Goal: Task Accomplishment & Management: Use online tool/utility

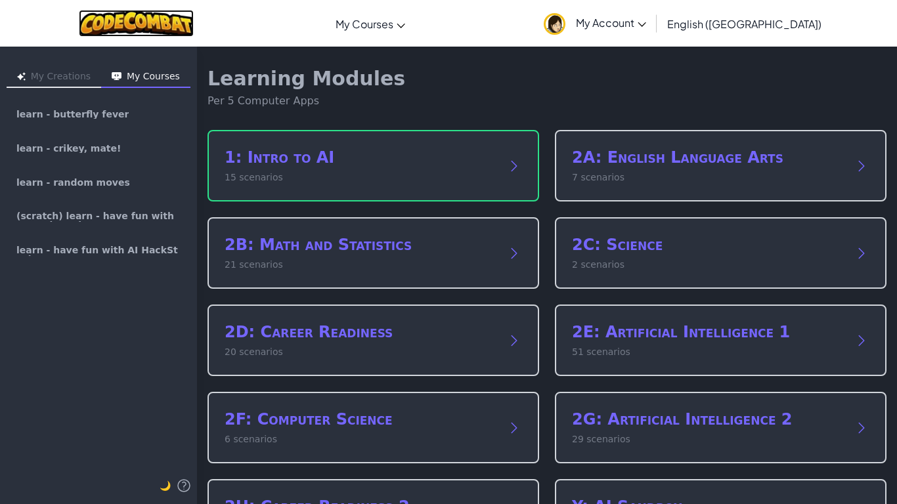
click at [131, 26] on img at bounding box center [136, 23] width 115 height 27
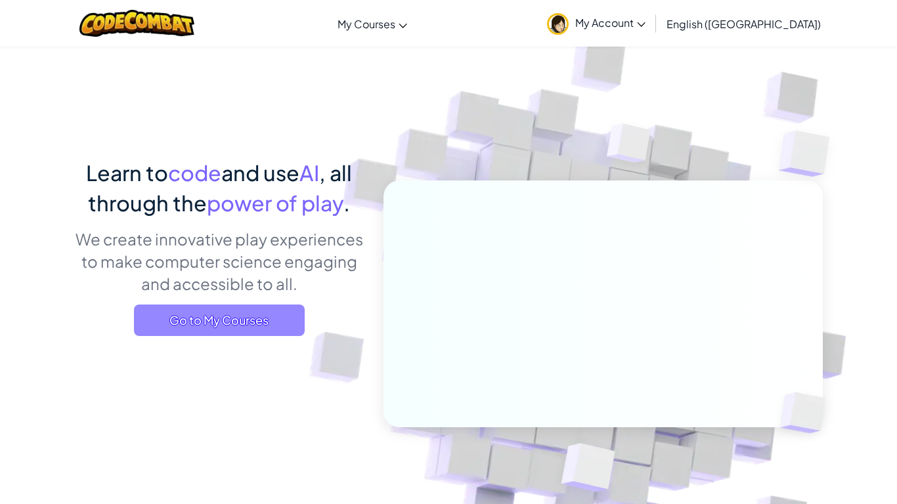
click at [230, 326] on span "Go to My Courses" at bounding box center [219, 321] width 171 height 32
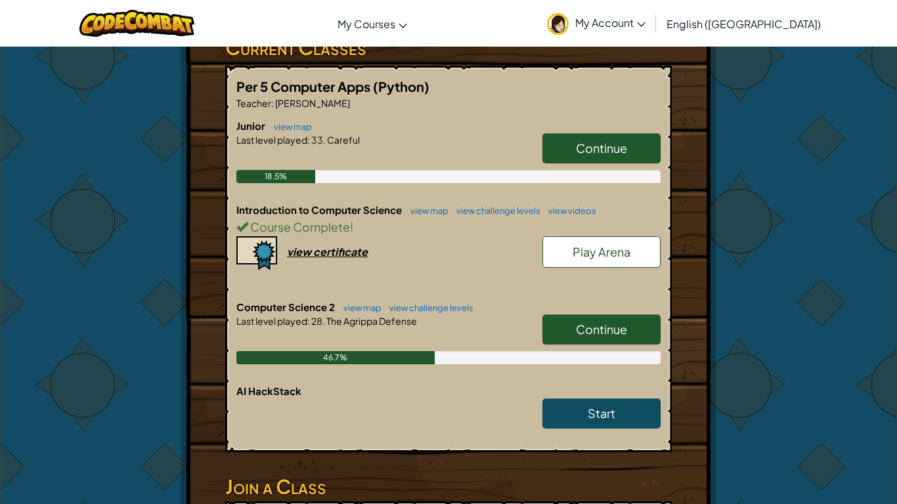
scroll to position [237, 0]
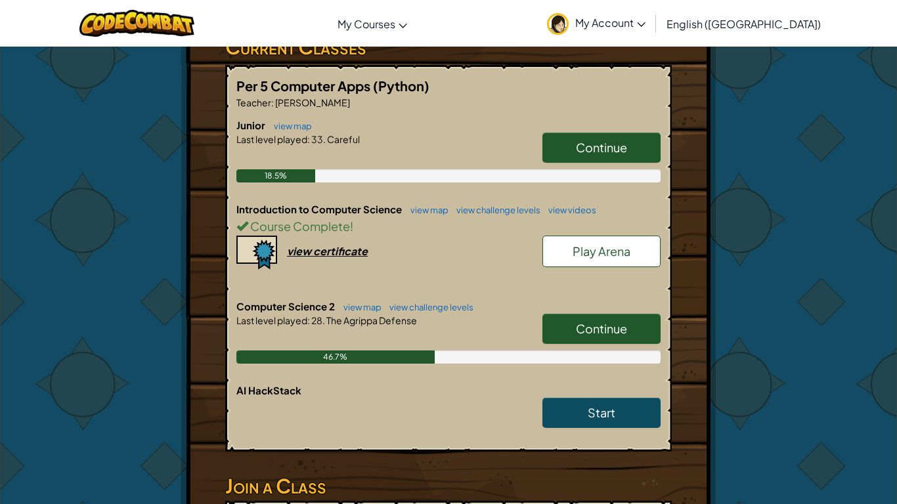
click at [564, 320] on link "Continue" at bounding box center [601, 329] width 118 height 30
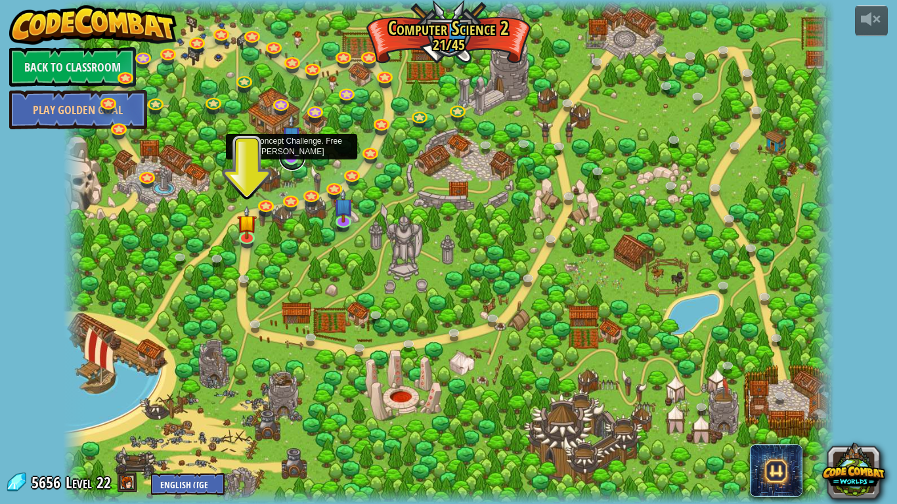
click at [291, 165] on link at bounding box center [292, 157] width 26 height 26
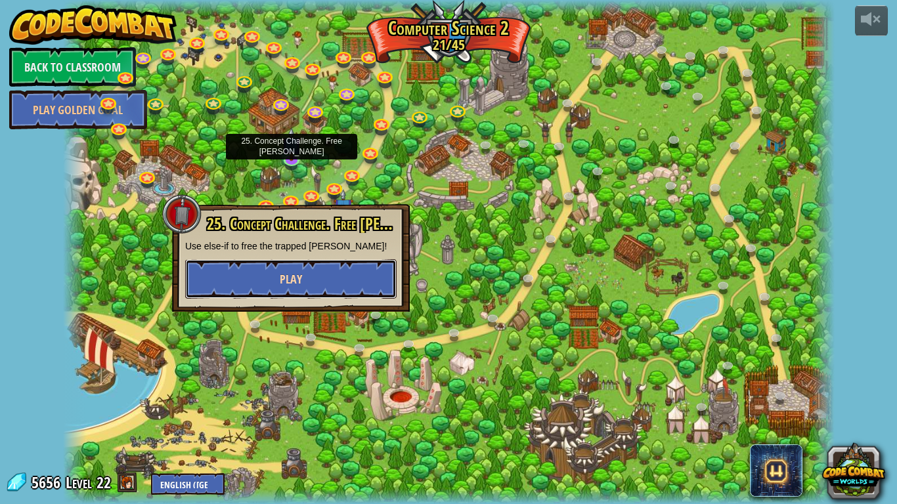
click at [294, 265] on button "Play" at bounding box center [290, 278] width 211 height 39
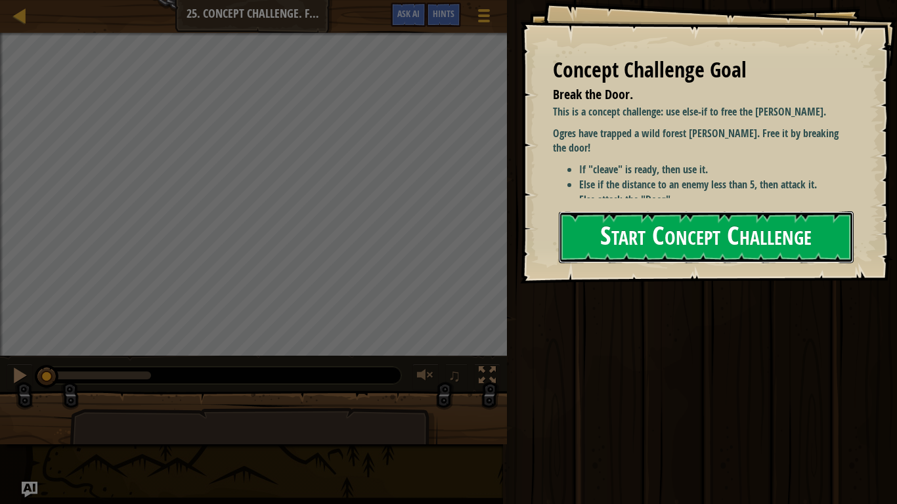
click at [758, 220] on button "Start Concept Challenge" at bounding box center [706, 237] width 295 height 52
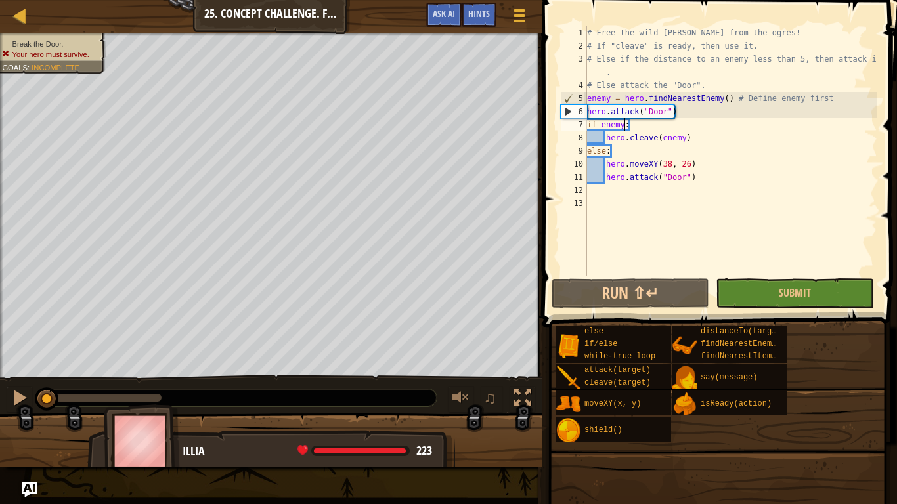
click at [622, 123] on div "# Free the wild [PERSON_NAME] from the ogres! # If "cleave" is ready, then use …" at bounding box center [730, 164] width 293 height 276
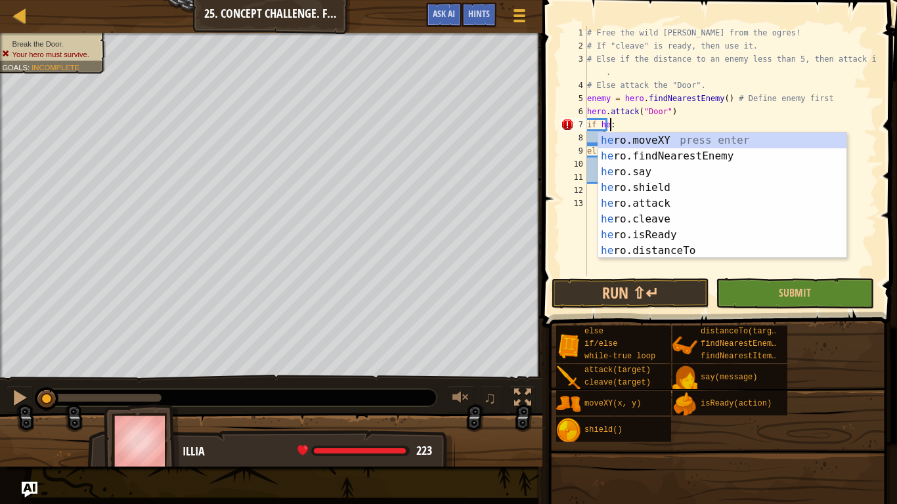
scroll to position [6, 4]
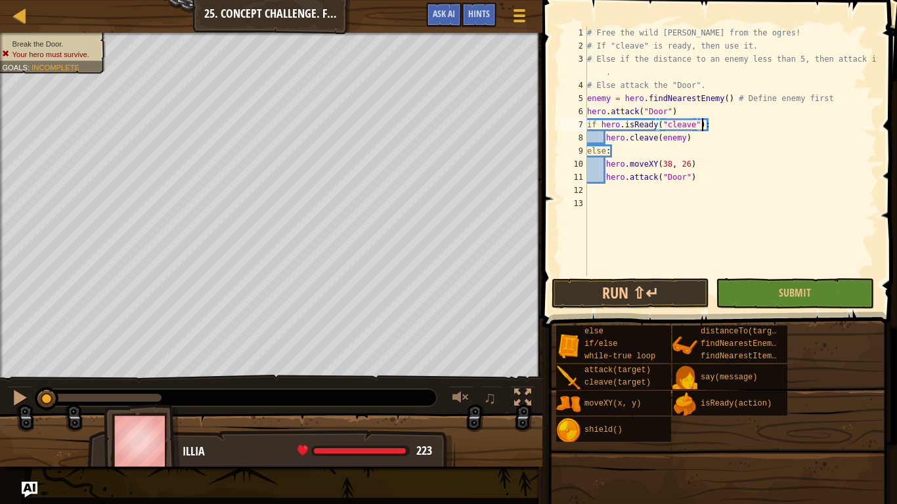
click at [703, 129] on div "# Free the wild [PERSON_NAME] from the ogres! # If "cleave" is ready, then use …" at bounding box center [730, 164] width 293 height 276
type textarea "if hero.isReady:"
click at [809, 200] on div "# Free the wild [PERSON_NAME] from the ogres! # If "cleave" is ready, then use …" at bounding box center [730, 164] width 293 height 276
click at [622, 293] on button "Run ⇧↵" at bounding box center [630, 293] width 158 height 30
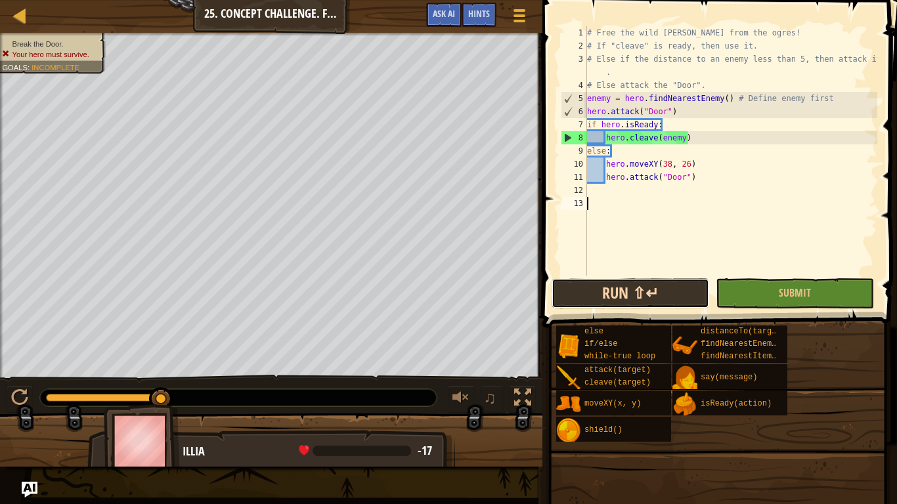
click at [684, 289] on button "Run ⇧↵" at bounding box center [630, 293] width 158 height 30
click at [625, 127] on div "# Free the wild [PERSON_NAME] from the ogres! # If "cleave" is ready, then use …" at bounding box center [730, 164] width 293 height 276
click at [635, 124] on div "# Free the wild [PERSON_NAME] from the ogres! # If "cleave" is ready, then use …" at bounding box center [730, 164] width 293 height 276
click at [638, 129] on div "# Free the wild [PERSON_NAME] from the ogres! # If "cleave" is ready, then use …" at bounding box center [730, 164] width 293 height 276
click at [637, 129] on div "# Free the wild [PERSON_NAME] from the ogres! # If "cleave" is ready, then use …" at bounding box center [730, 164] width 293 height 276
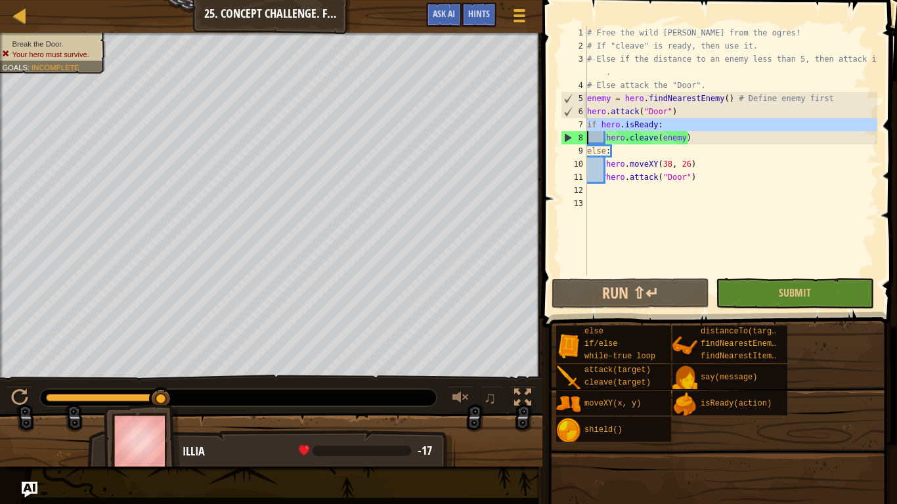
click at [637, 129] on div "# Free the wild [PERSON_NAME] from the ogres! # If "cleave" is ready, then use …" at bounding box center [730, 164] width 293 height 276
click at [637, 129] on div "# Free the wild [PERSON_NAME] from the ogres! # If "cleave" is ready, then use …" at bounding box center [730, 150] width 293 height 249
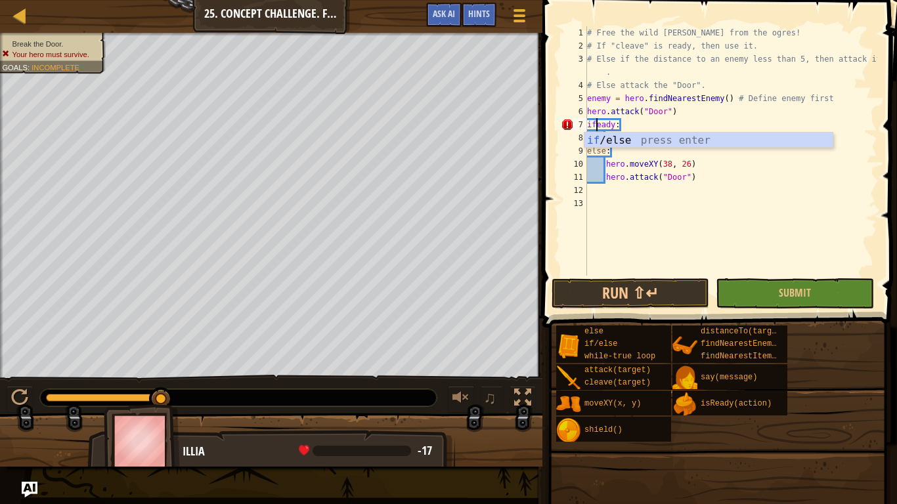
click at [611, 121] on div "# Free the wild [PERSON_NAME] from the ogres! # If "cleave" is ready, then use …" at bounding box center [730, 164] width 293 height 276
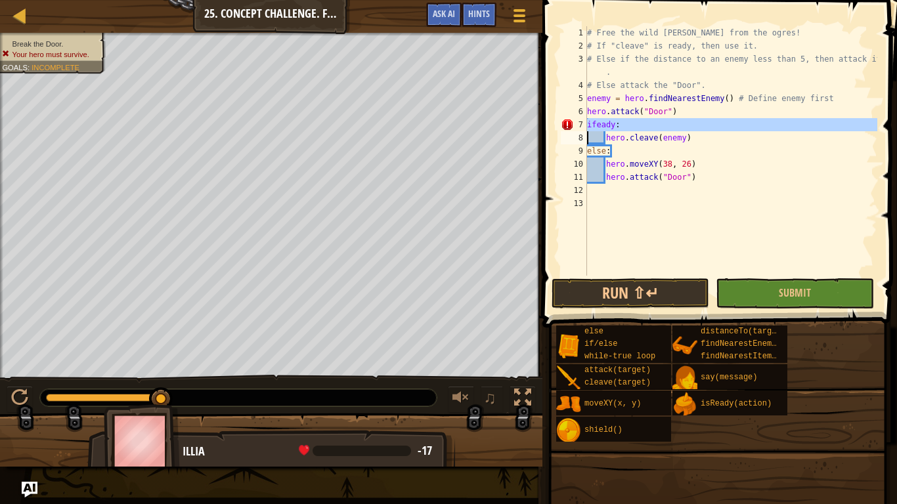
click at [593, 142] on div "# Free the wild [PERSON_NAME] from the ogres! # If "cleave" is ready, then use …" at bounding box center [730, 164] width 293 height 276
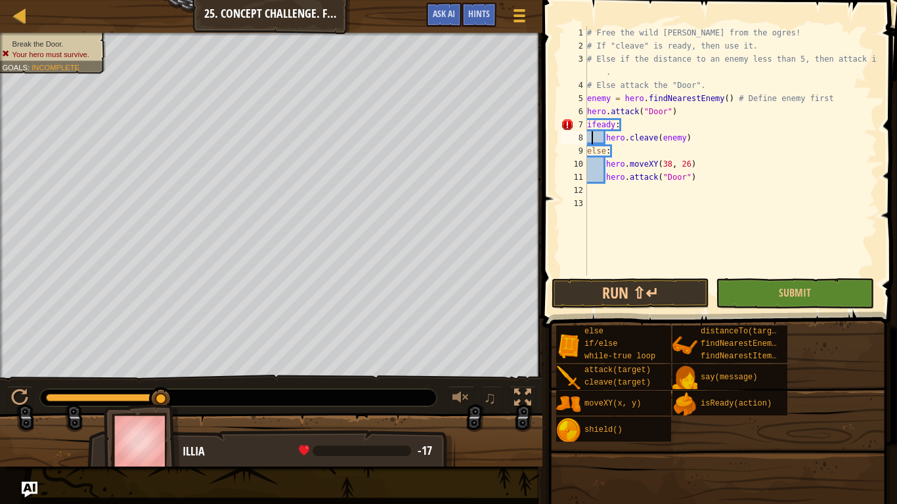
click at [616, 125] on div "# Free the wild [PERSON_NAME] from the ogres! # If "cleave" is ready, then use …" at bounding box center [730, 164] width 293 height 276
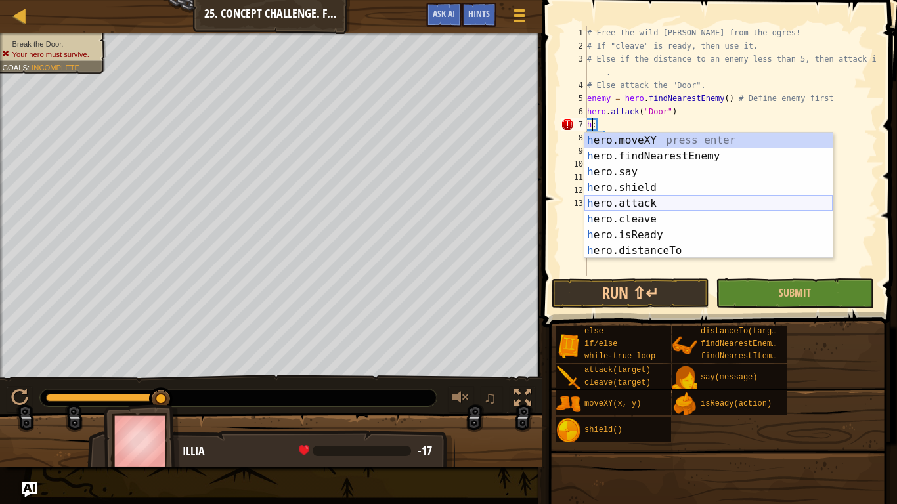
click at [658, 205] on div "h ero.moveXY press enter h ero.findNearestEnemy press enter h ero.say press ent…" at bounding box center [708, 212] width 248 height 158
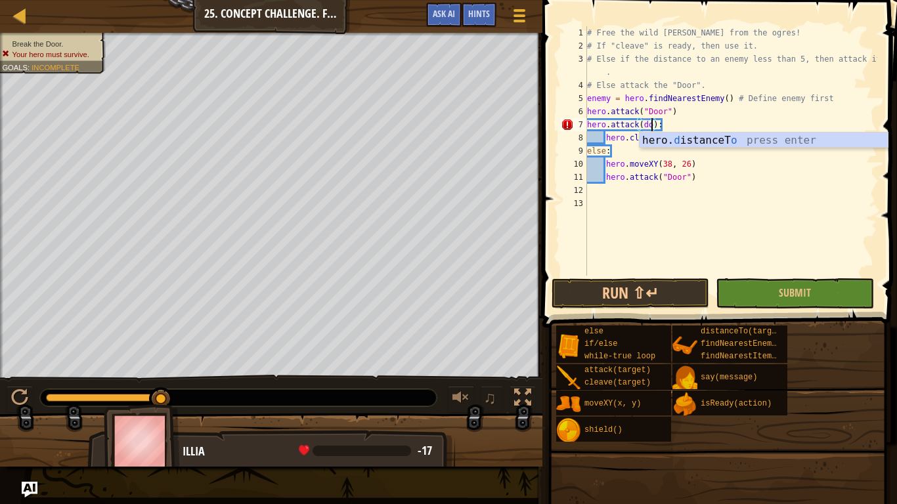
scroll to position [6, 11]
type textarea "hero.attack(door):"
type textarea "hero.attack("door")"
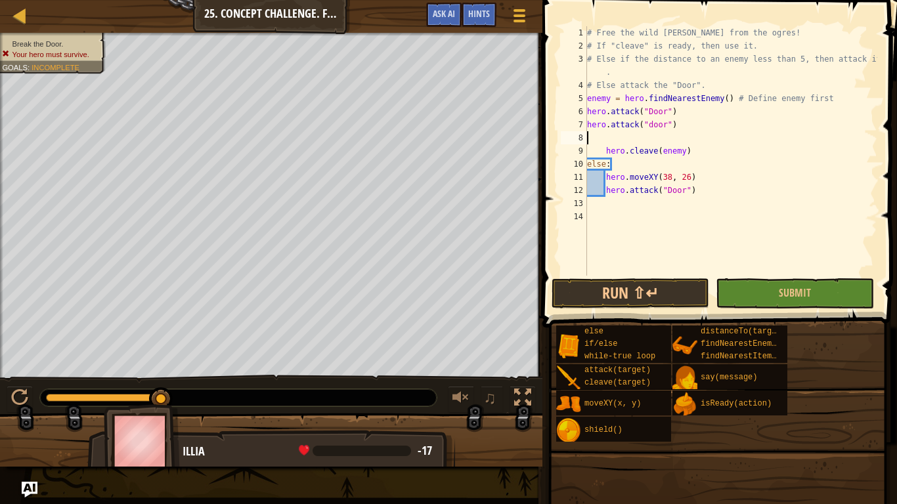
scroll to position [6, 0]
click at [603, 135] on div "# Free the wild [PERSON_NAME] from the ogres! # If "cleave" is ready, then use …" at bounding box center [730, 164] width 293 height 276
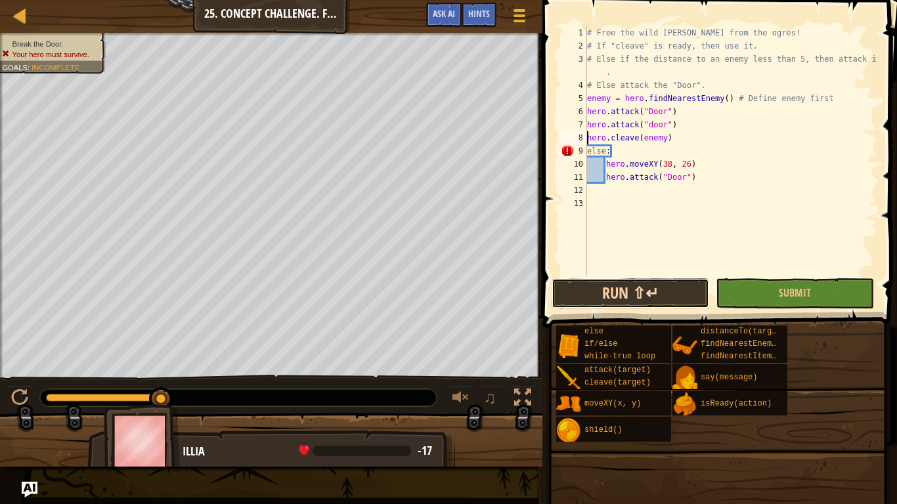
click at [678, 305] on button "Run ⇧↵" at bounding box center [630, 293] width 158 height 30
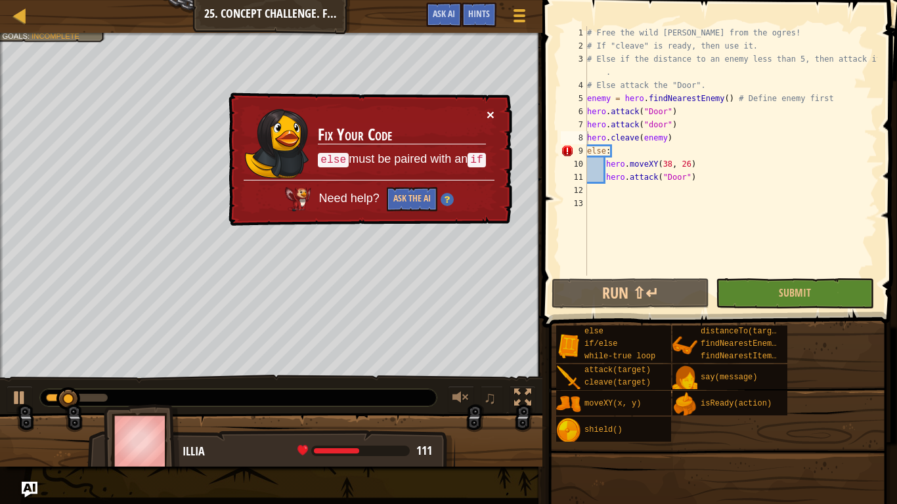
click at [488, 120] on button "×" at bounding box center [490, 115] width 8 height 14
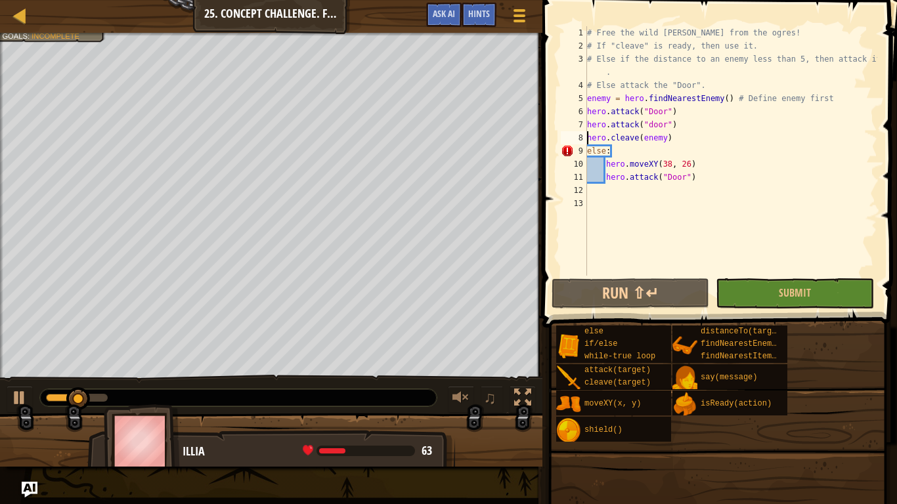
click at [590, 145] on div "# Free the wild [PERSON_NAME] from the ogres! # If "cleave" is ready, then use …" at bounding box center [730, 164] width 293 height 276
type textarea ":"
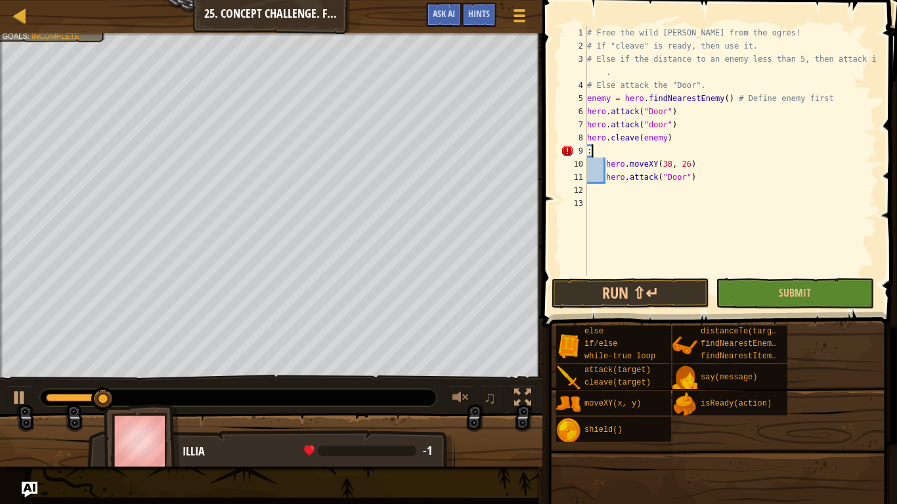
click at [590, 149] on div "# Free the wild [PERSON_NAME] from the ogres! # If "cleave" is ready, then use …" at bounding box center [730, 164] width 293 height 276
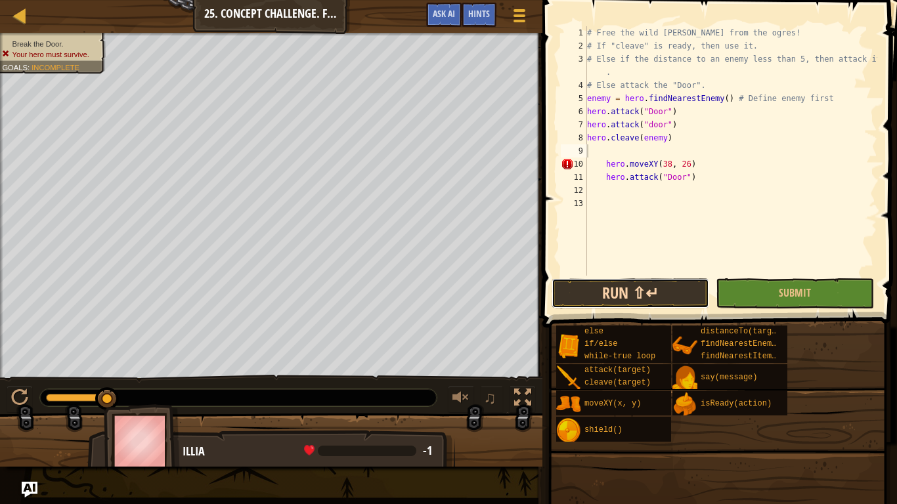
click at [637, 305] on button "Run ⇧↵" at bounding box center [630, 293] width 158 height 30
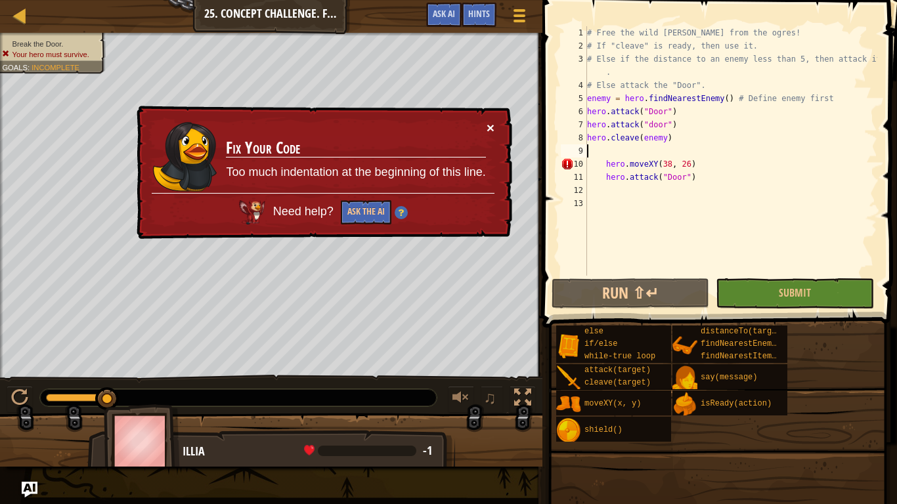
click at [490, 129] on button "×" at bounding box center [490, 128] width 8 height 14
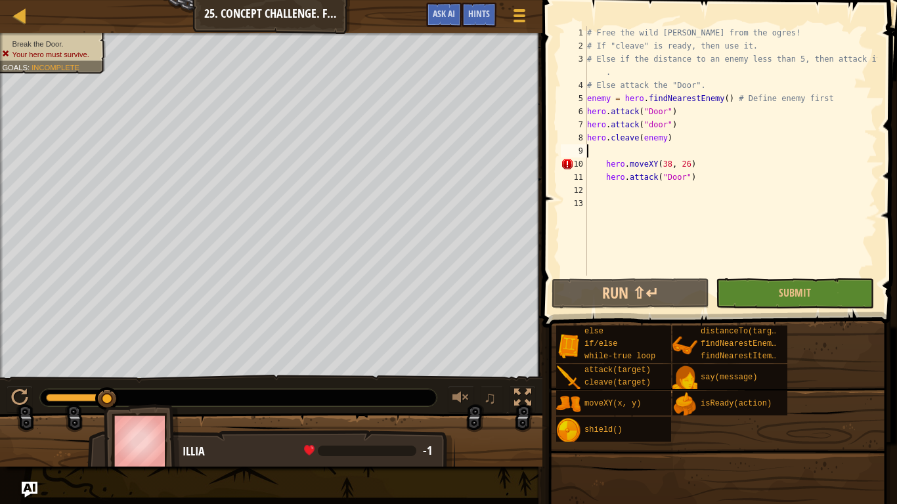
click at [625, 172] on div "# Free the wild [PERSON_NAME] from the ogres! # If "cleave" is ready, then use …" at bounding box center [730, 164] width 293 height 276
click at [625, 172] on div "# Free the wild [PERSON_NAME] from the ogres! # If "cleave" is ready, then use …" at bounding box center [730, 150] width 293 height 249
click at [628, 175] on div "# Free the wild [PERSON_NAME] from the ogres! # If "cleave" is ready, then use …" at bounding box center [730, 164] width 293 height 276
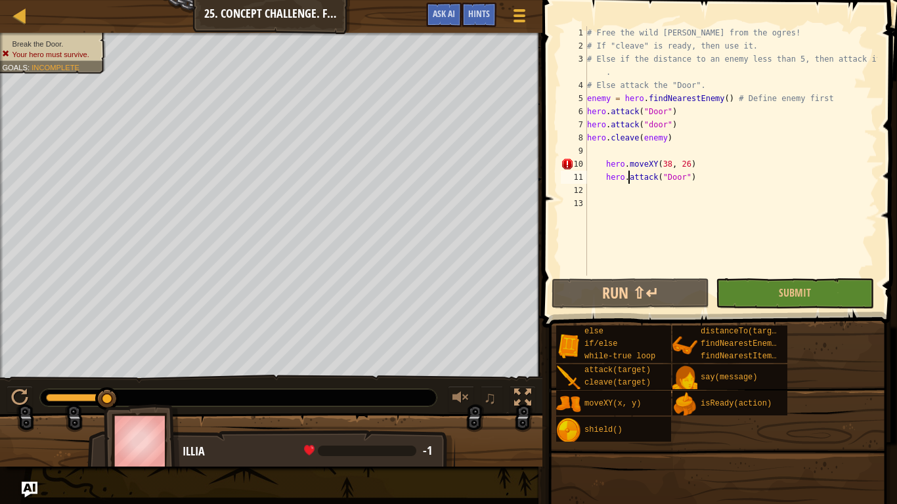
click at [628, 175] on div "# Free the wild [PERSON_NAME] from the ogres! # If "cleave" is ready, then use …" at bounding box center [730, 164] width 293 height 276
type textarea "hero.attack("Door")"
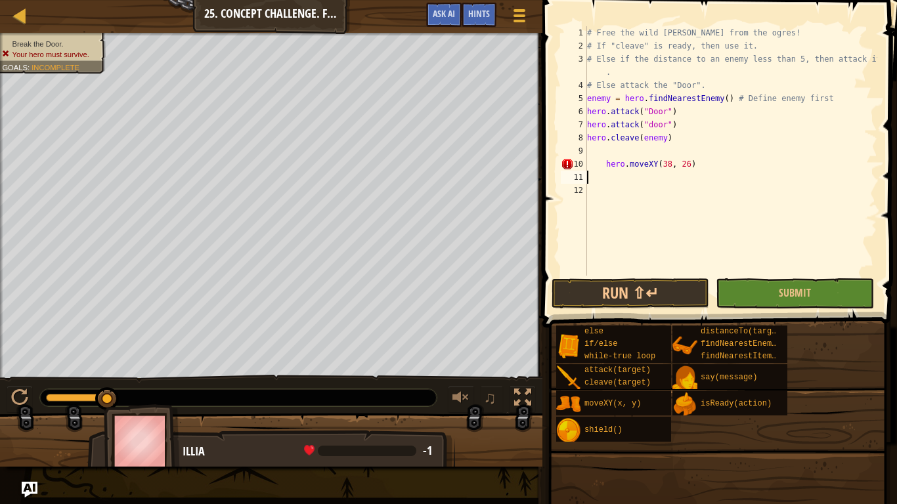
click at [641, 161] on div "# Free the wild [PERSON_NAME] from the ogres! # If "cleave" is ready, then use …" at bounding box center [730, 164] width 293 height 276
type textarea "hero.moveXY(38, 26)"
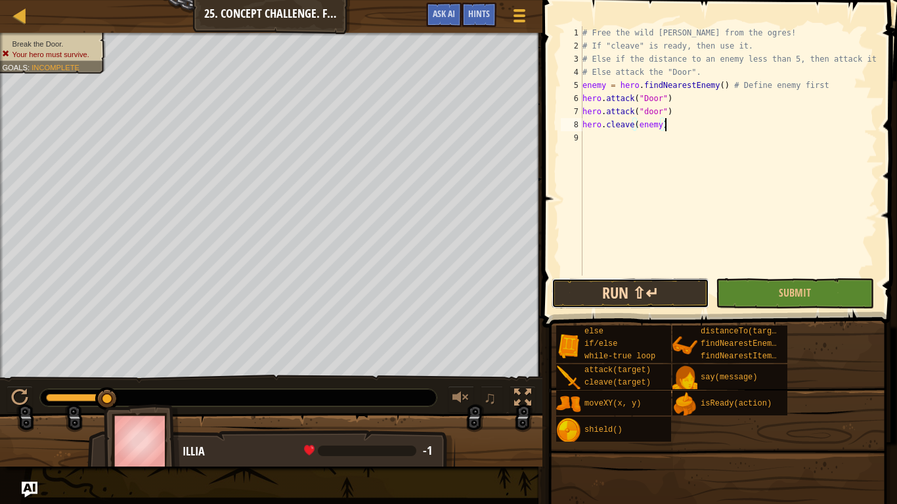
click at [650, 285] on button "Run ⇧↵" at bounding box center [630, 293] width 158 height 30
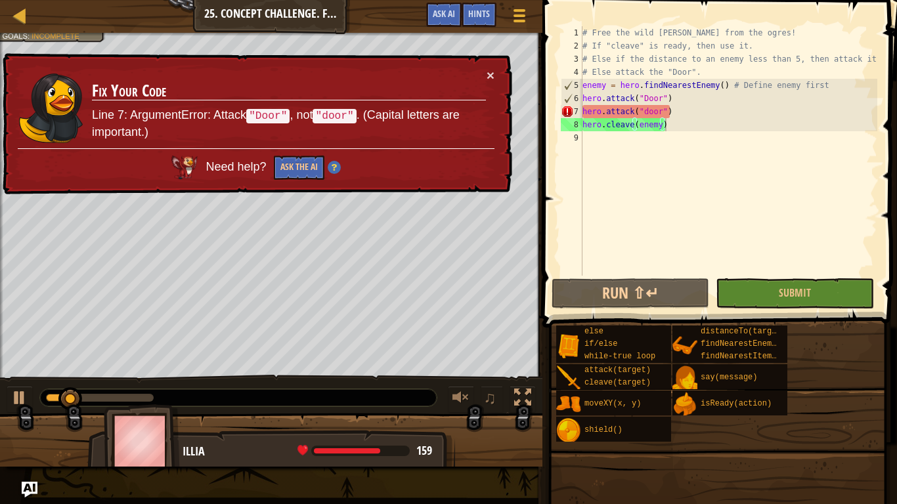
click at [495, 72] on div "× Fix Your Code Line 7: ArgumentError: Attack "Door" , not "door" . (Capital le…" at bounding box center [256, 124] width 512 height 142
click at [493, 72] on button "×" at bounding box center [490, 75] width 8 height 14
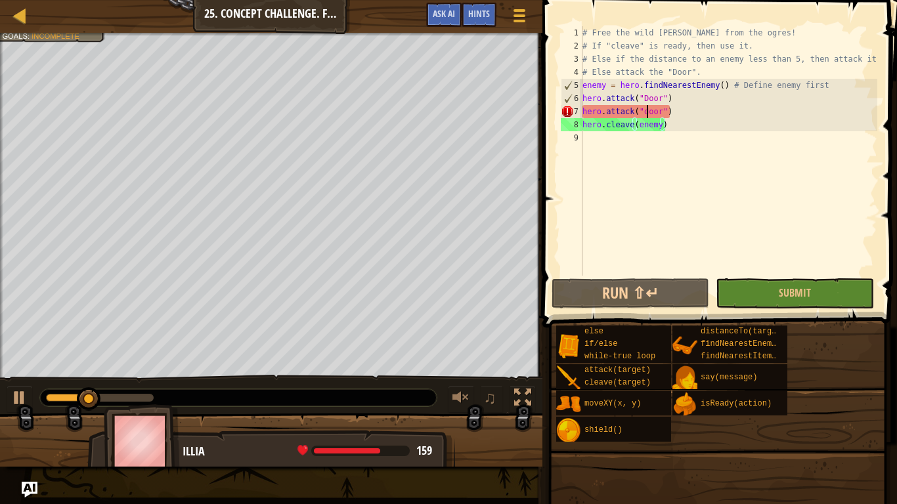
click at [649, 108] on div "# Free the wild [PERSON_NAME] from the ogres! # If "cleave" is ready, then use …" at bounding box center [728, 164] width 297 height 276
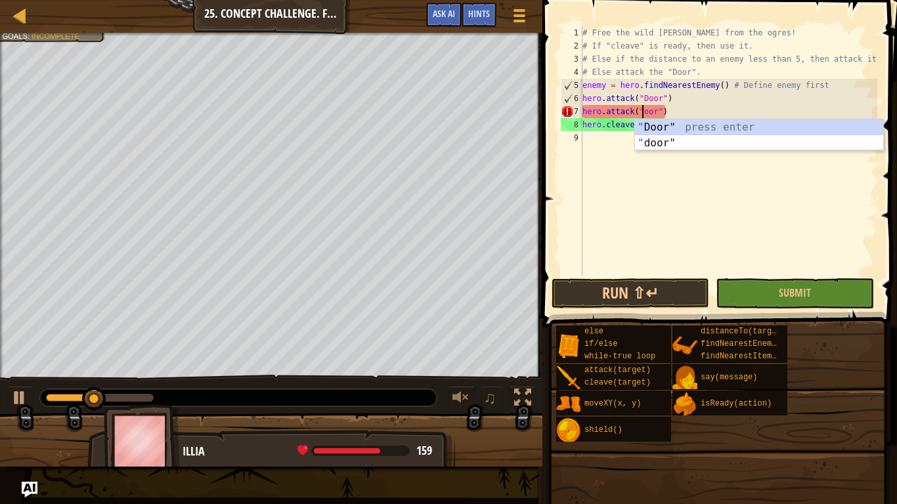
scroll to position [6, 9]
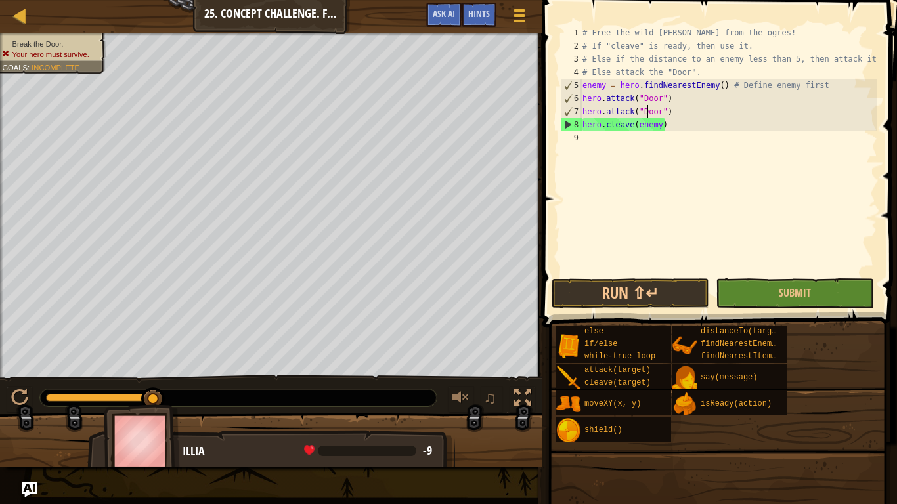
click at [645, 108] on div "# Free the wild [PERSON_NAME] from the ogres! # If "cleave" is ready, then use …" at bounding box center [728, 164] width 297 height 276
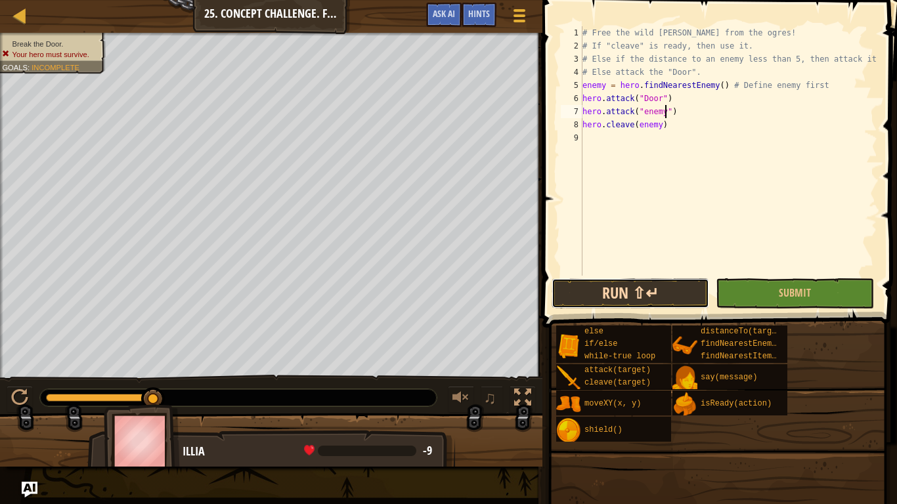
click at [652, 283] on button "Run ⇧↵" at bounding box center [630, 293] width 158 height 30
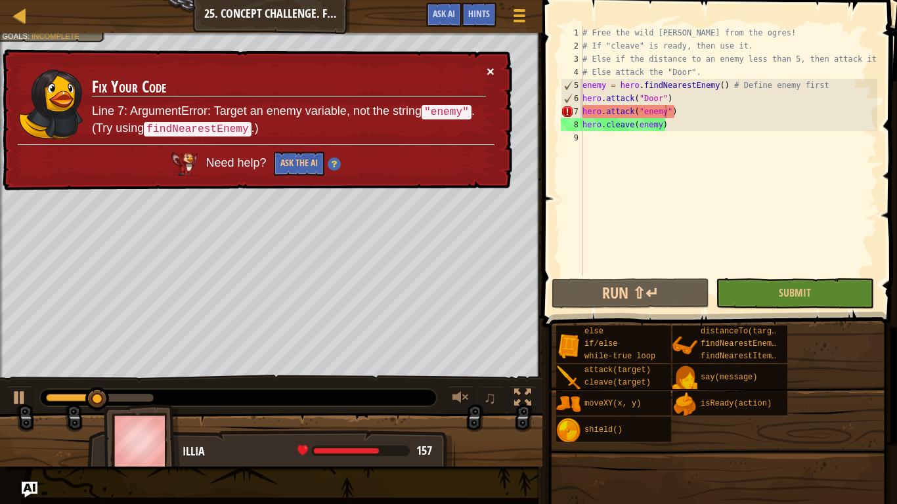
click at [492, 74] on button "×" at bounding box center [490, 71] width 8 height 14
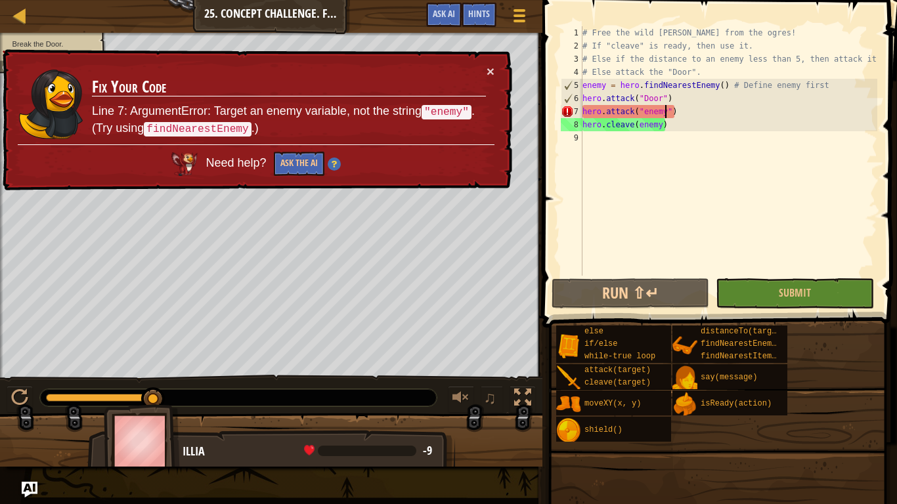
click at [840, 81] on div "# Free the wild [PERSON_NAME] from the ogres! # If "cleave" is ready, then use …" at bounding box center [728, 164] width 297 height 276
type textarea "enemy = hero.findNearestEnemy() # Define enemy first"
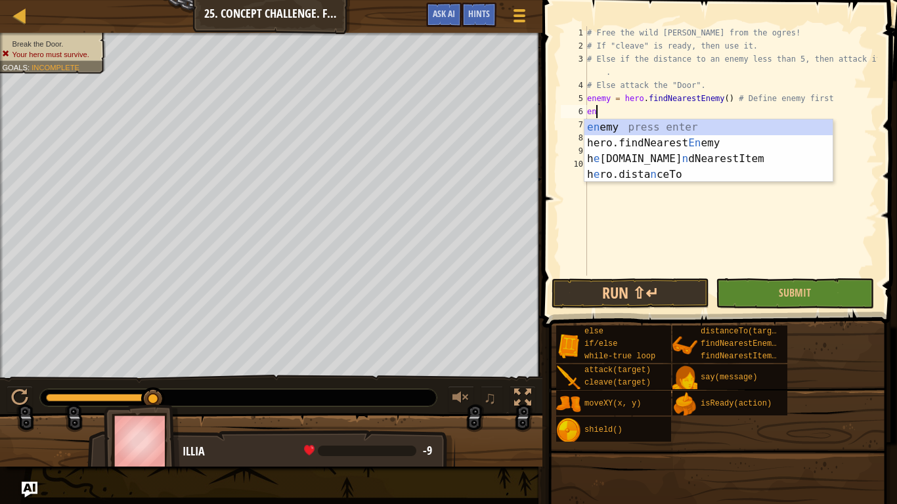
scroll to position [6, 1]
type textarea "enem"
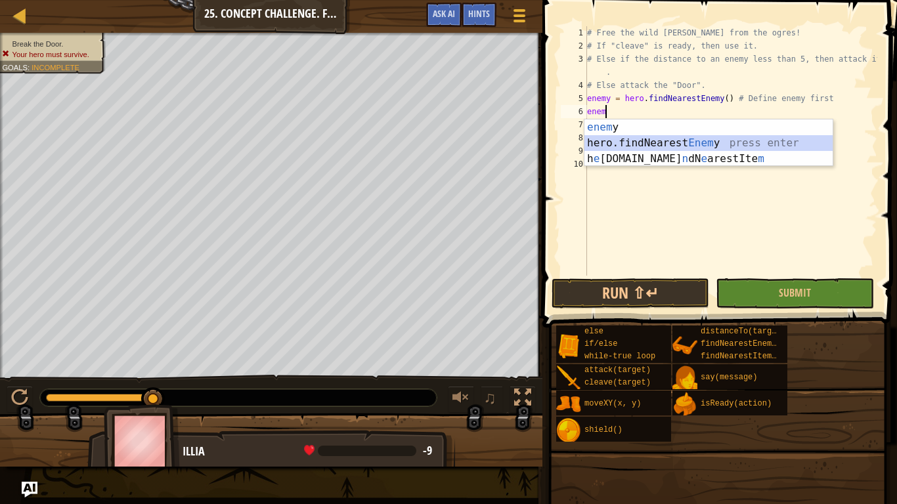
click at [711, 145] on div "enem y press enter hero.findNearest Enem y press enter h e [DOMAIN_NAME] n dN e…" at bounding box center [708, 158] width 248 height 79
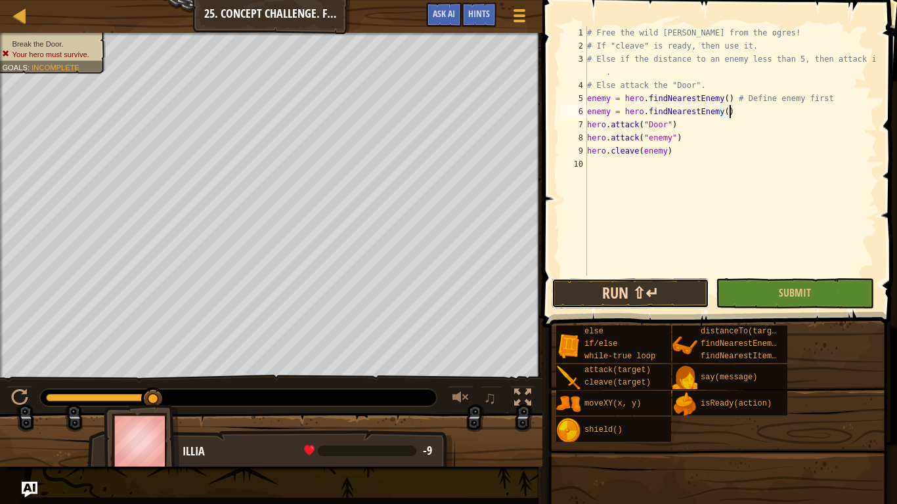
click at [606, 297] on button "Run ⇧↵" at bounding box center [630, 293] width 158 height 30
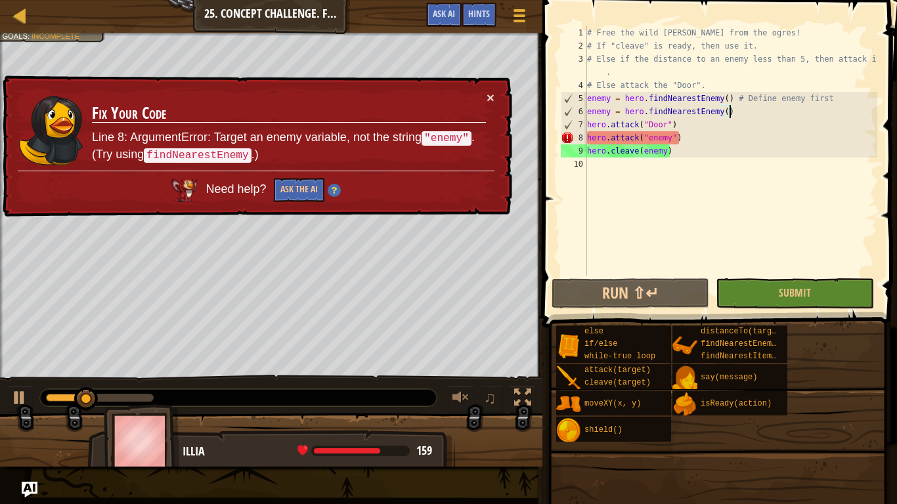
click at [494, 98] on div "× Fix Your Code Line 8: ArgumentError: Target an enemy variable, not the string…" at bounding box center [256, 146] width 512 height 142
click at [492, 98] on button "×" at bounding box center [490, 98] width 8 height 14
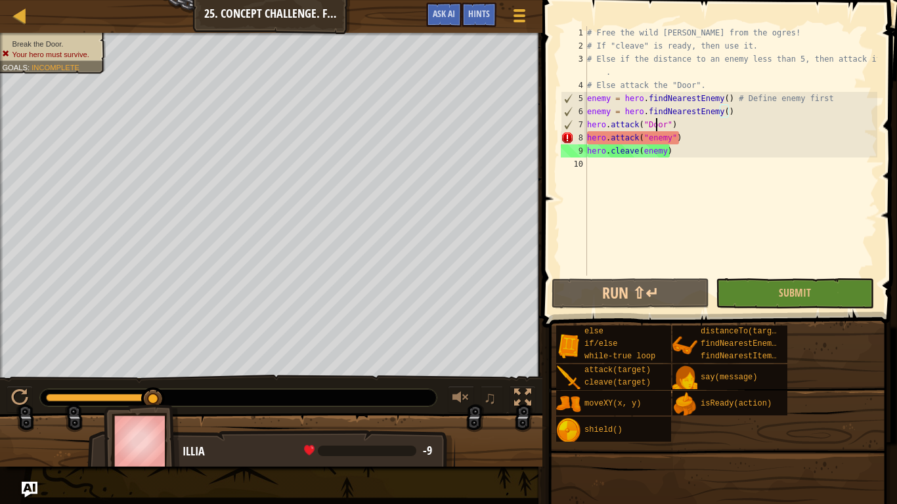
click at [654, 118] on div "# Free the wild [PERSON_NAME] from the ogres! # If "cleave" is ready, then use …" at bounding box center [730, 164] width 293 height 276
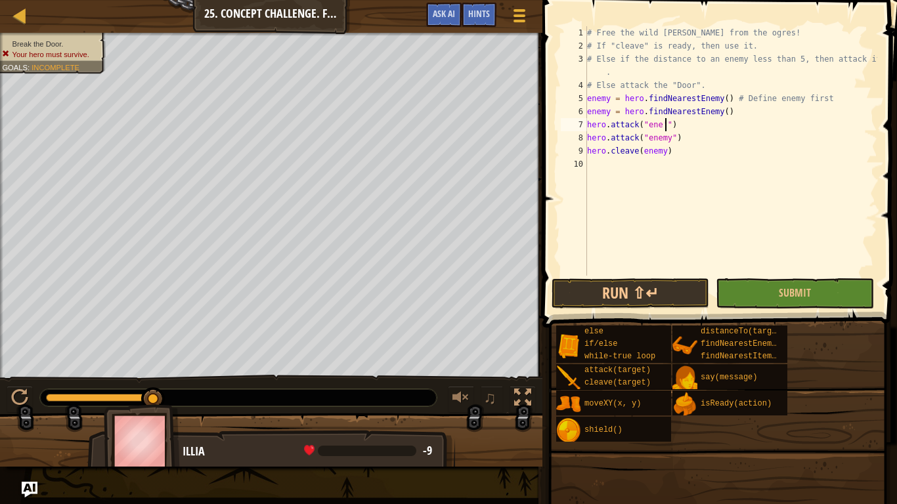
scroll to position [6, 11]
click at [666, 153] on div "# Free the wild [PERSON_NAME] from the ogres! # If "cleave" is ready, then use …" at bounding box center [730, 164] width 293 height 276
click at [614, 150] on div "# Free the wild [PERSON_NAME] from the ogres! # If "cleave" is ready, then use …" at bounding box center [730, 164] width 293 height 276
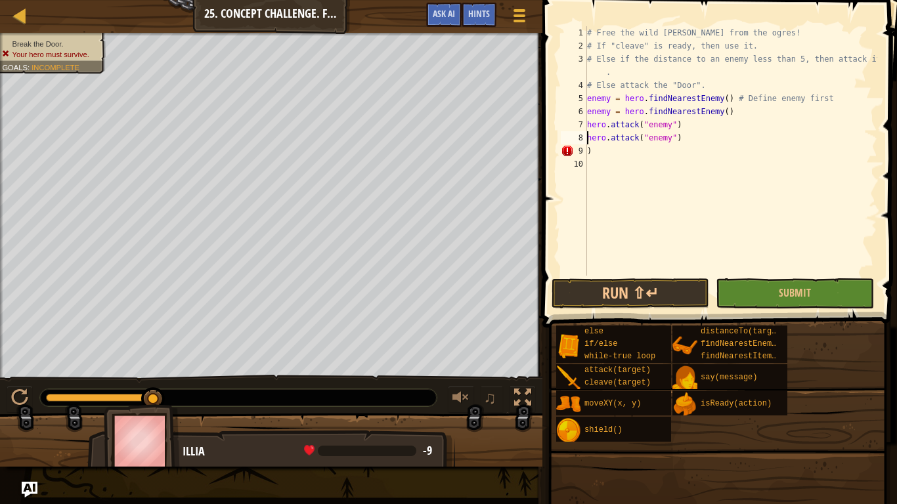
type textarea ")"
click at [715, 83] on div "# Free the wild [PERSON_NAME] from the ogres! # If "cleave" is ready, then use …" at bounding box center [730, 164] width 293 height 276
click at [677, 293] on button "Run ⇧↵" at bounding box center [630, 293] width 158 height 30
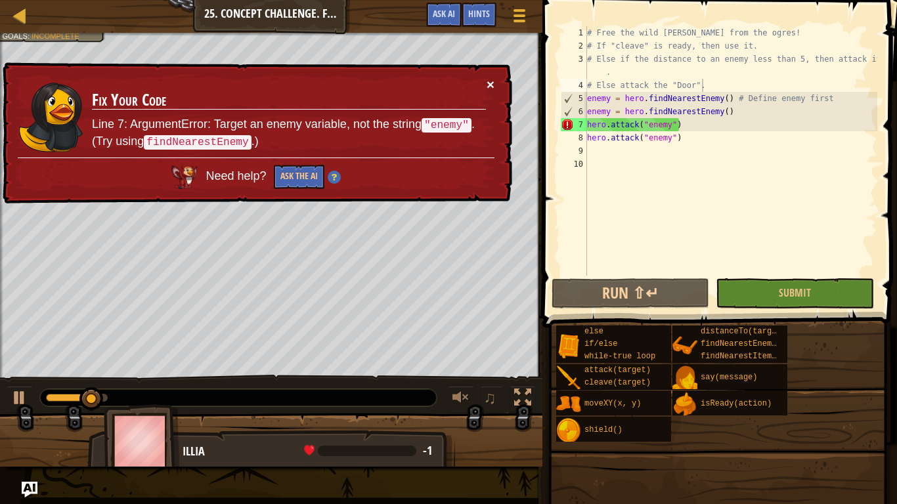
click at [488, 82] on button "×" at bounding box center [490, 84] width 8 height 14
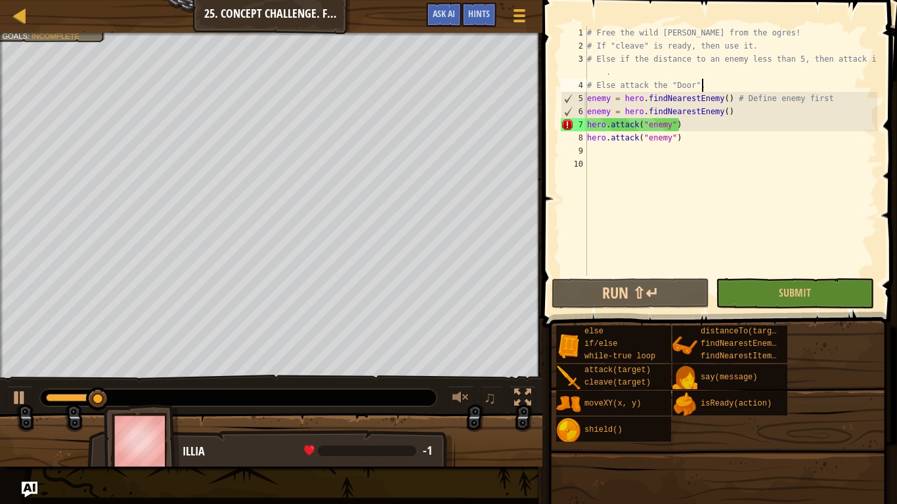
click at [671, 129] on div "# Free the wild [PERSON_NAME] from the ogres! # If "cleave" is ready, then use …" at bounding box center [730, 164] width 293 height 276
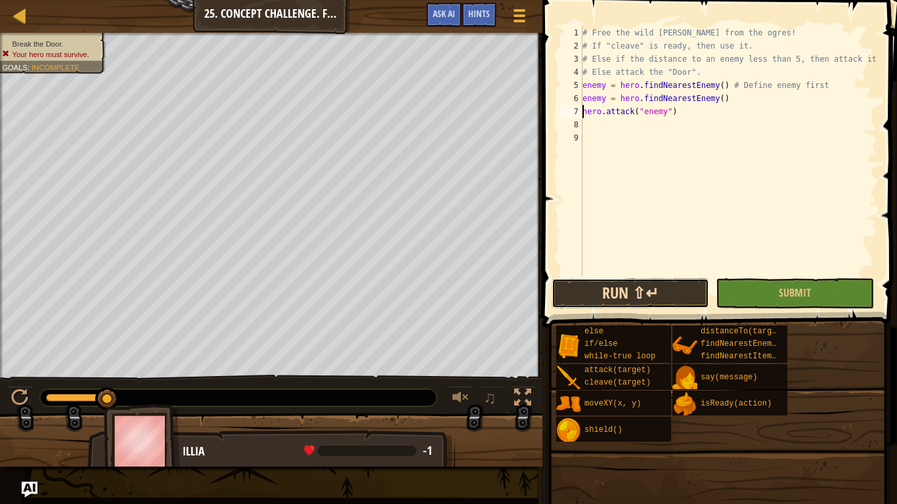
click at [673, 291] on button "Run ⇧↵" at bounding box center [630, 293] width 158 height 30
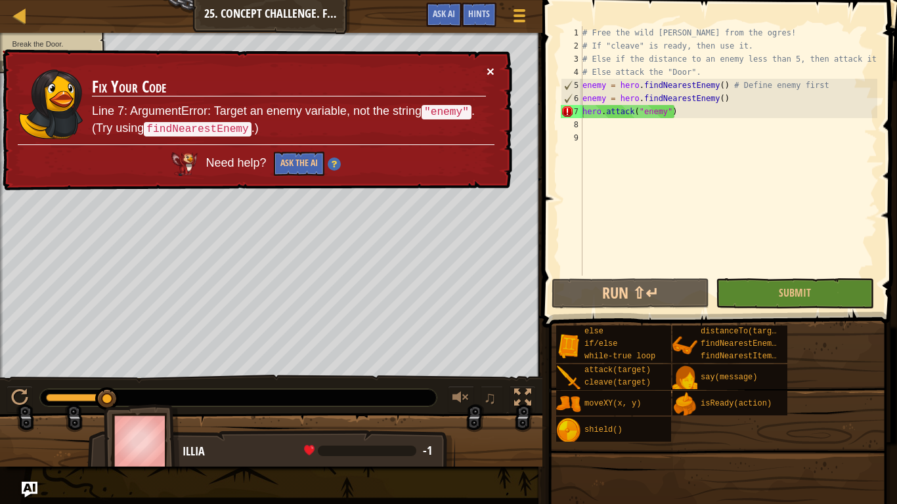
click at [492, 75] on button "×" at bounding box center [490, 71] width 8 height 14
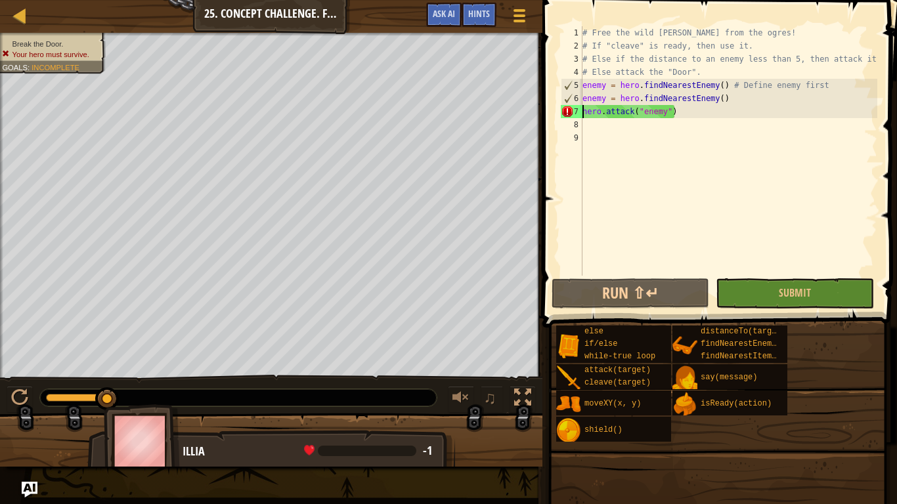
click at [645, 110] on div "# Free the wild [PERSON_NAME] from the ogres! # If "cleave" is ready, then use …" at bounding box center [728, 164] width 297 height 276
type textarea "hero.attack("enemy")"
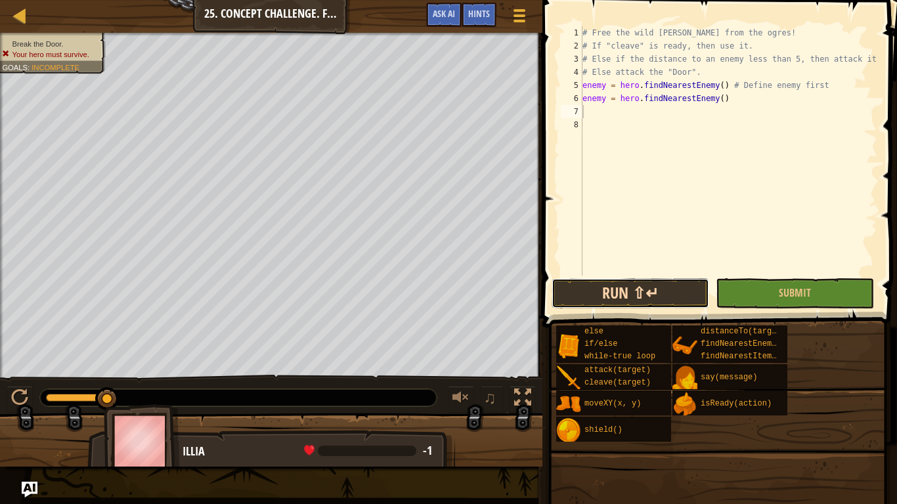
click at [659, 290] on button "Run ⇧↵" at bounding box center [630, 293] width 158 height 30
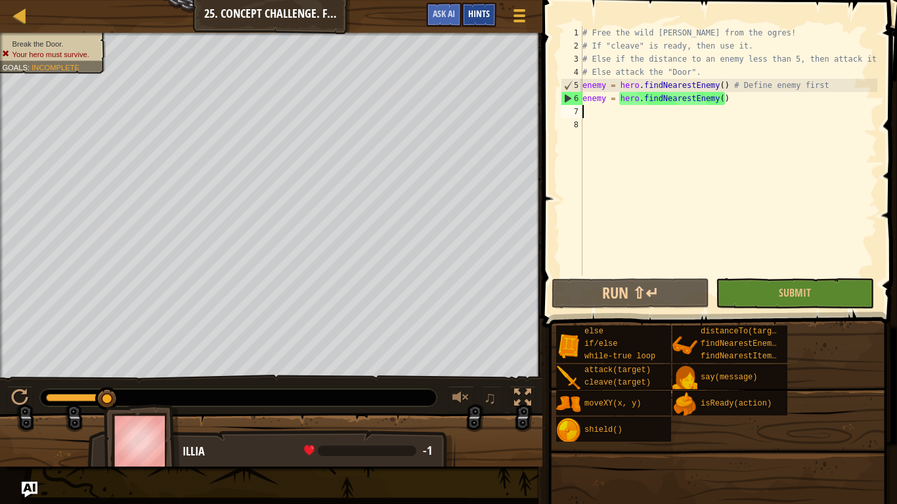
click at [469, 16] on span "Hints" at bounding box center [479, 13] width 22 height 12
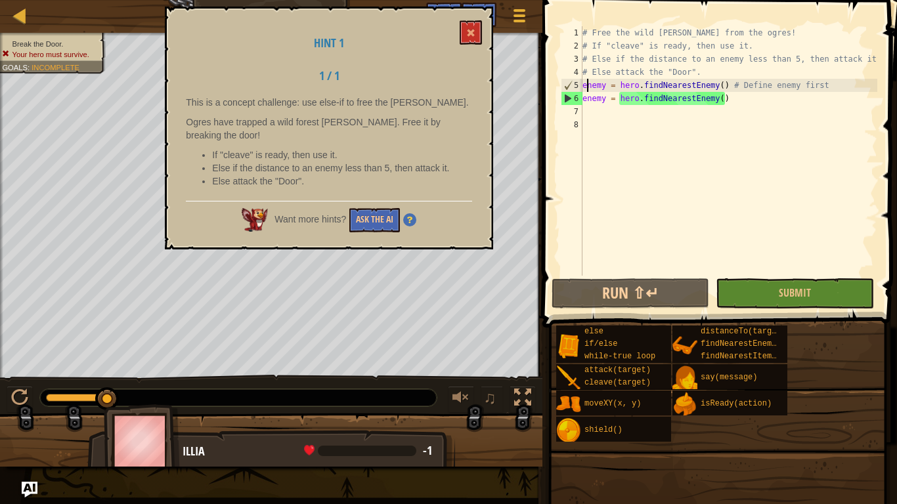
click at [586, 90] on div "# Free the wild [PERSON_NAME] from the ogres! # If "cleave" is ready, then use …" at bounding box center [728, 164] width 297 height 276
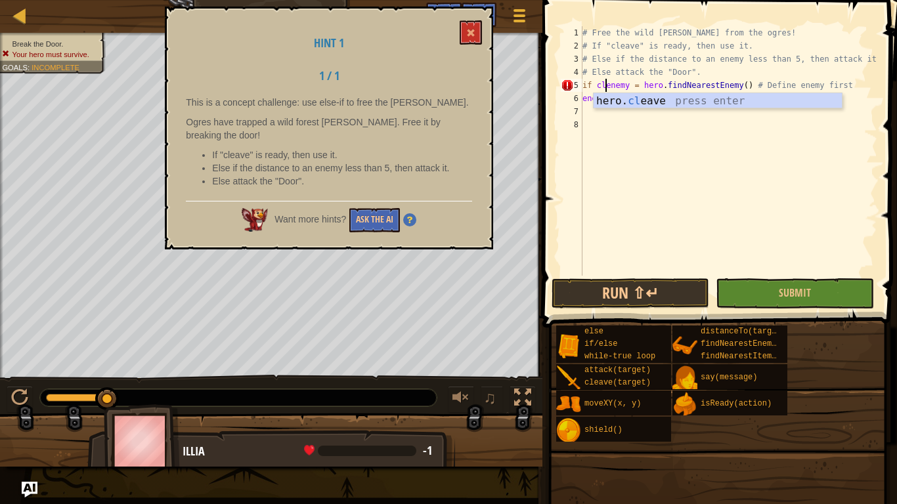
scroll to position [6, 4]
click at [647, 99] on div "hero. cle ave press enter" at bounding box center [717, 116] width 248 height 47
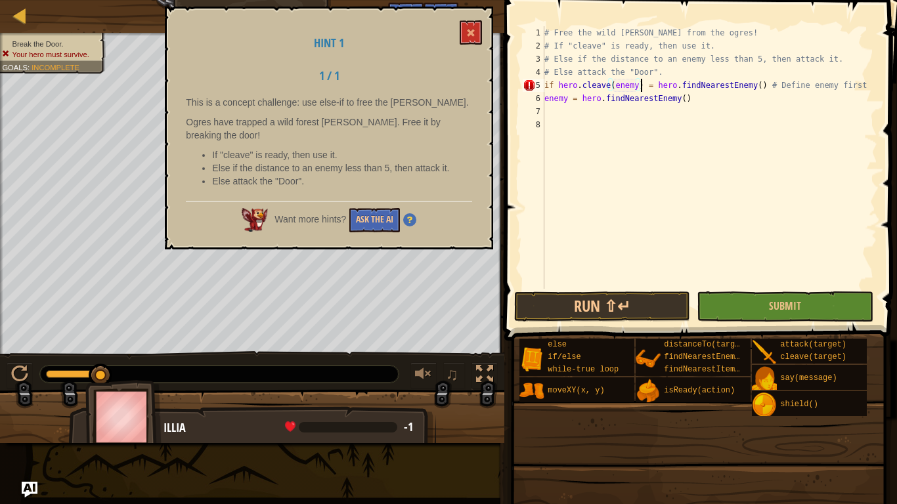
click at [640, 88] on div "# Free the wild [PERSON_NAME] from the ogres! # If "cleave" is ready, then use …" at bounding box center [709, 170] width 335 height 289
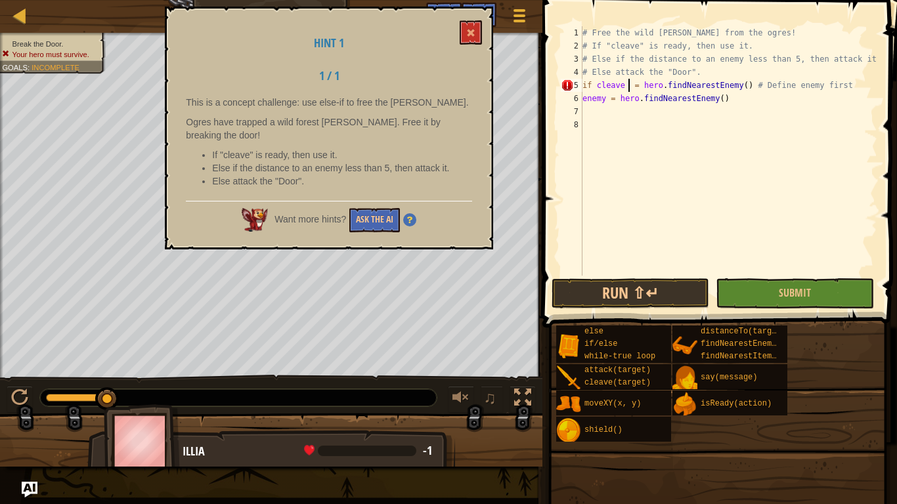
scroll to position [6, 7]
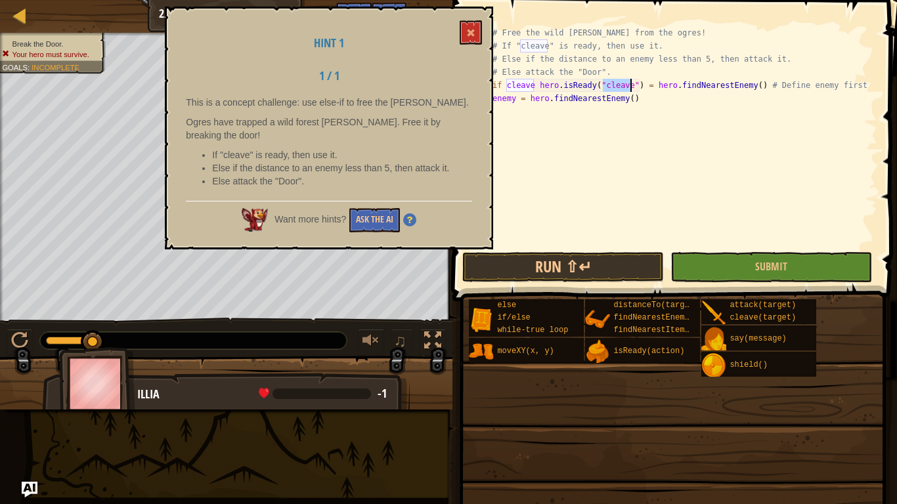
click at [633, 88] on div "# Free the wild [PERSON_NAME] from the ogres! # If "cleave" is ready, then use …" at bounding box center [683, 150] width 387 height 249
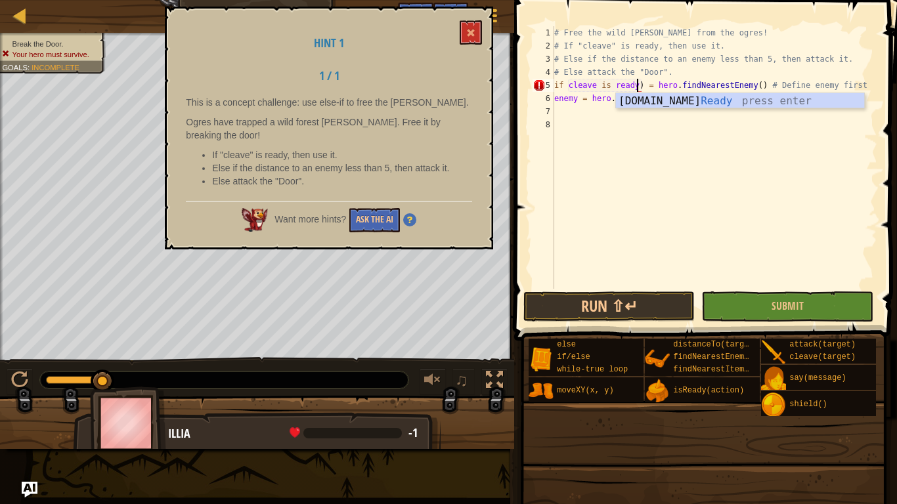
scroll to position [6, 12]
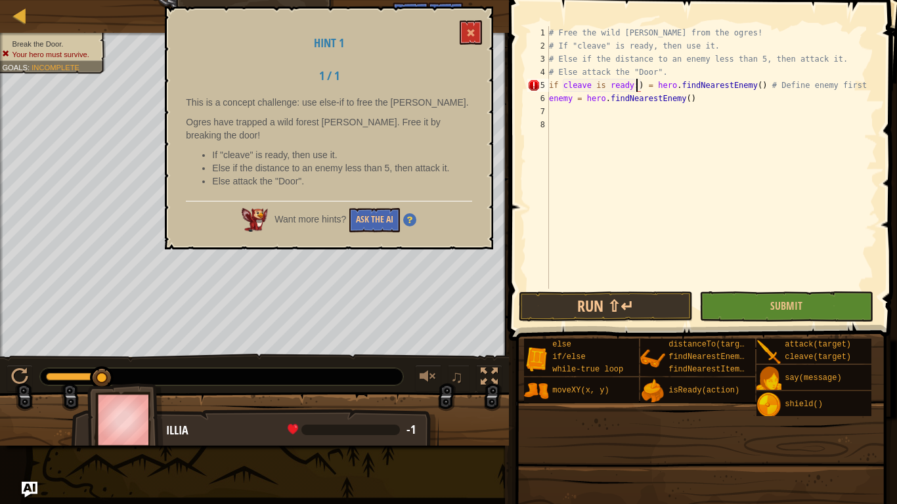
click at [760, 85] on div "# Free the wild [PERSON_NAME] from the ogres! # If "cleave" is ready, then use …" at bounding box center [711, 170] width 331 height 289
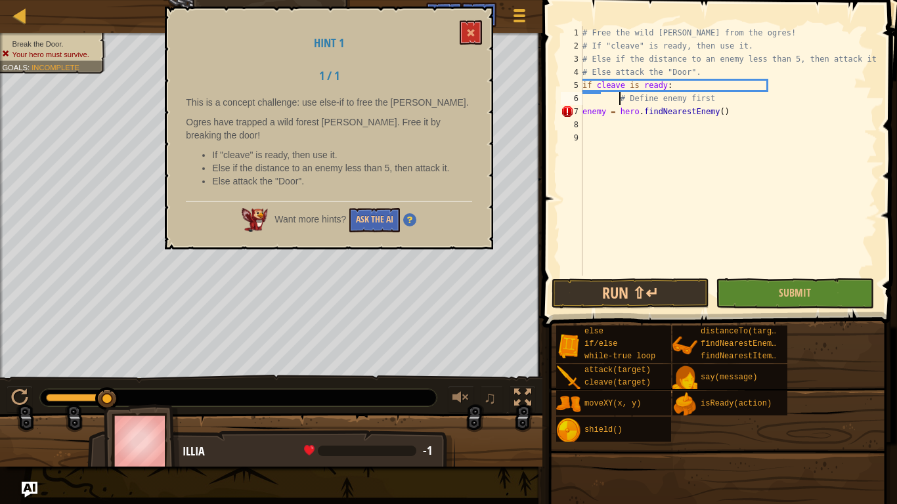
click at [731, 116] on div "# Free the wild [PERSON_NAME] from the ogres! # If "cleave" is ready, then use …" at bounding box center [728, 164] width 297 height 276
type textarea "e"
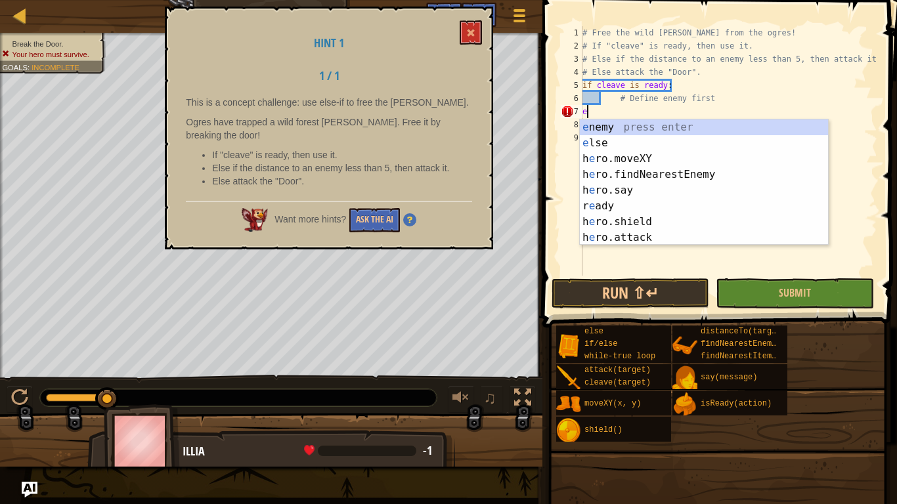
scroll to position [6, 0]
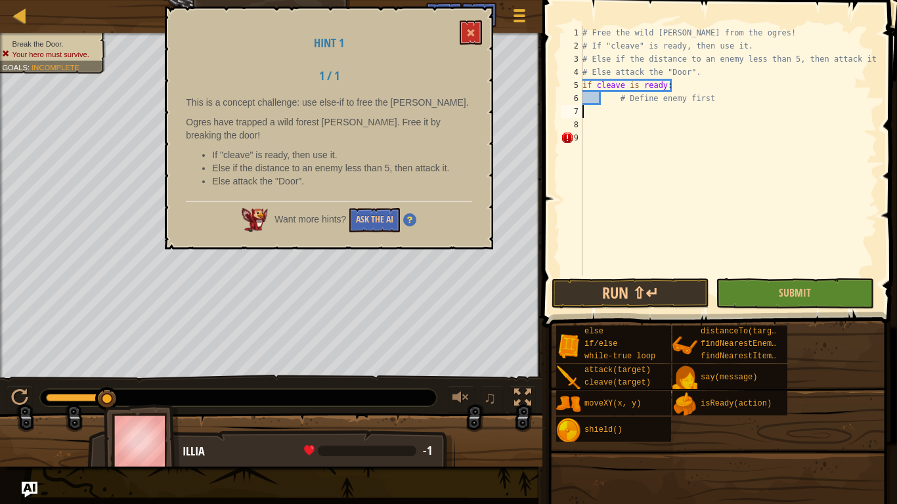
click at [604, 97] on div "# Free the wild [PERSON_NAME] from the ogres! # If "cleave" is ready, then use …" at bounding box center [728, 164] width 297 height 276
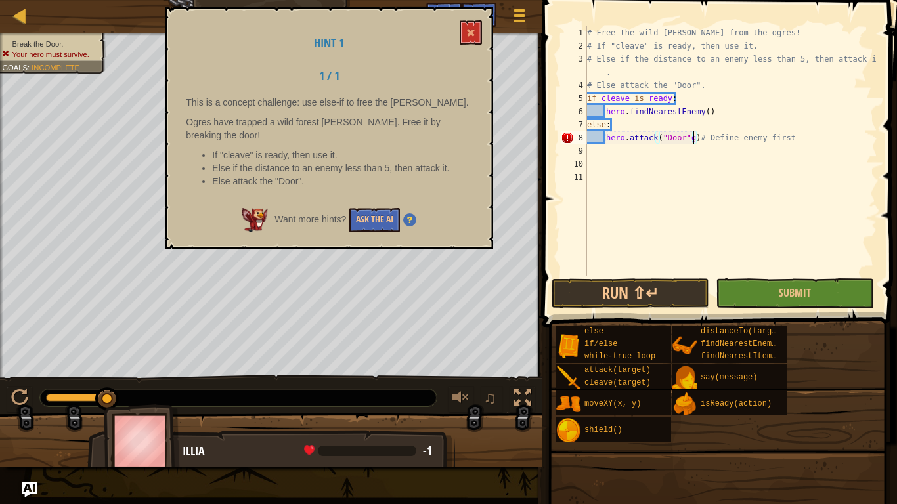
scroll to position [6, 16]
drag, startPoint x: 821, startPoint y: 457, endPoint x: 823, endPoint y: 450, distance: 6.9
click at [823, 450] on span at bounding box center [717, 506] width 345 height 389
click at [827, 447] on span at bounding box center [717, 506] width 345 height 389
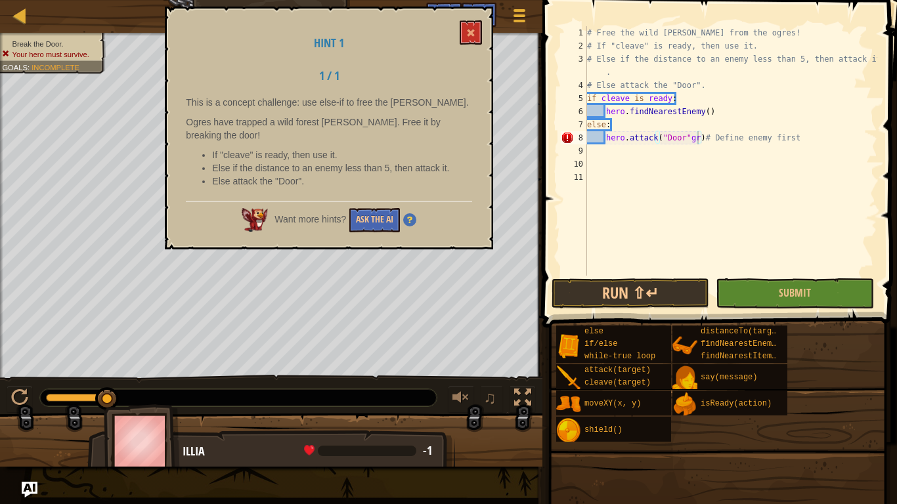
click at [896, 429] on div "Hints hero.attack("Door"gr)# Define enemy first 1 2 3 4 5 6 7 8 9 10 11 # Free …" at bounding box center [717, 249] width 358 height 498
click at [648, 296] on button "Run ⇧↵" at bounding box center [630, 293] width 158 height 30
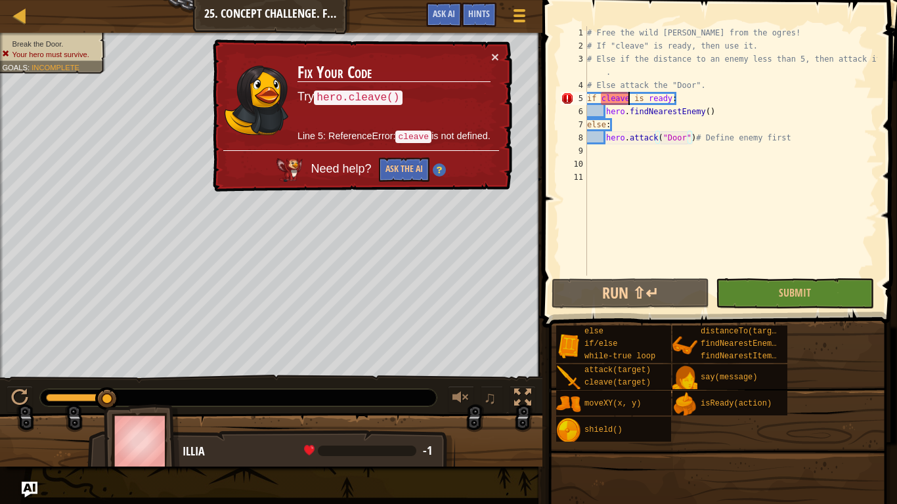
click at [629, 101] on div "# Free the wild [PERSON_NAME] from the ogres! # If "cleave" is ready, then use …" at bounding box center [730, 164] width 293 height 276
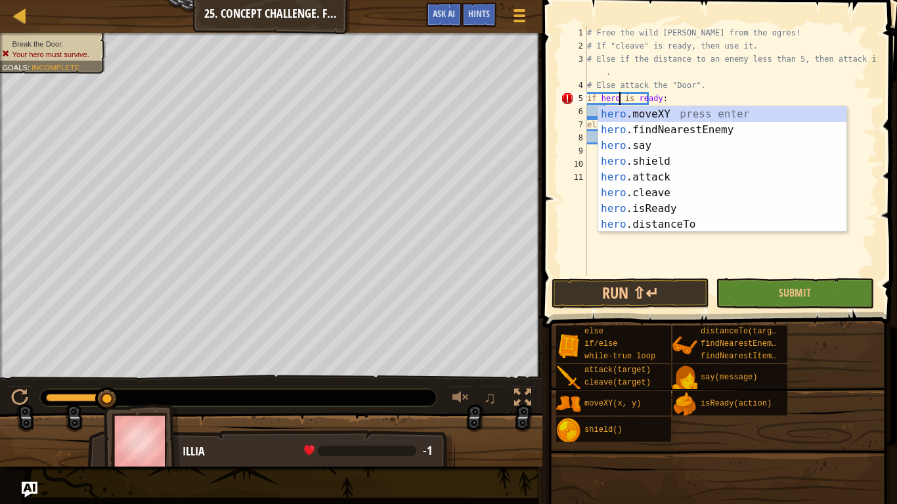
scroll to position [6, 5]
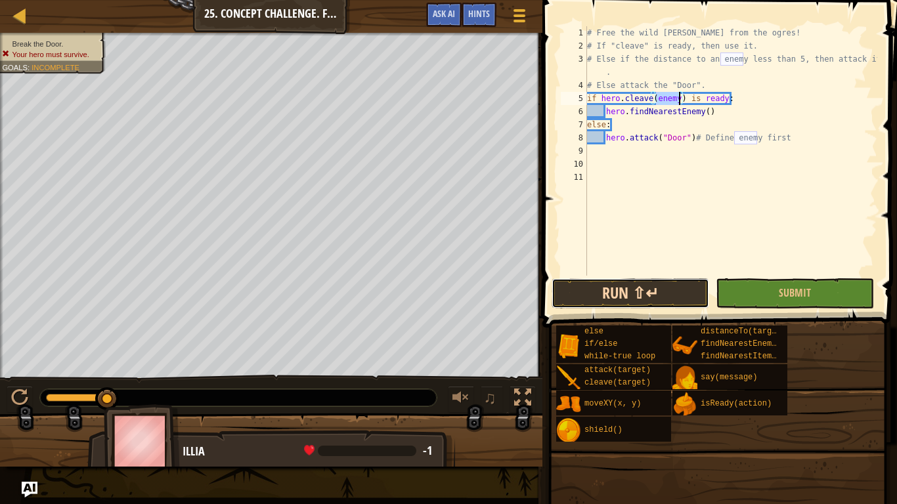
click at [647, 288] on button "Run ⇧↵" at bounding box center [630, 293] width 158 height 30
click at [660, 102] on div "# Free the wild [PERSON_NAME] from the ogres! # If "cleave" is ready, then use …" at bounding box center [730, 164] width 293 height 276
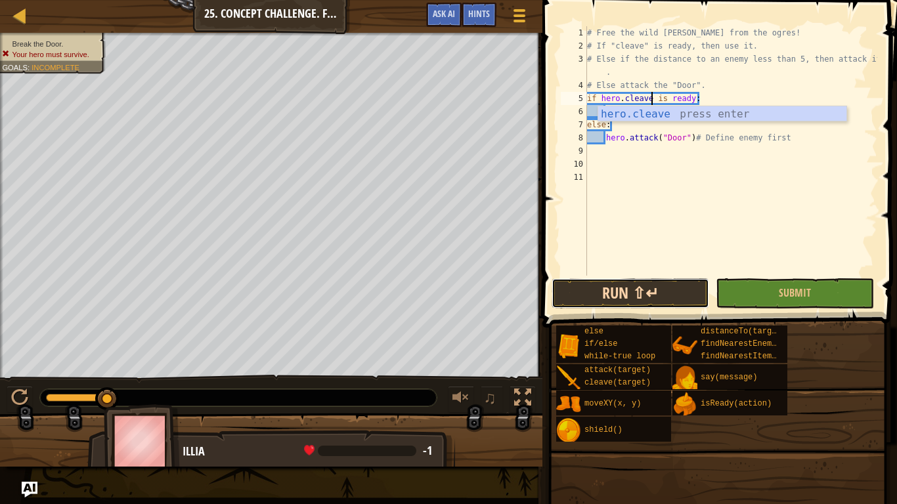
click at [589, 287] on button "Run ⇧↵" at bounding box center [630, 293] width 158 height 30
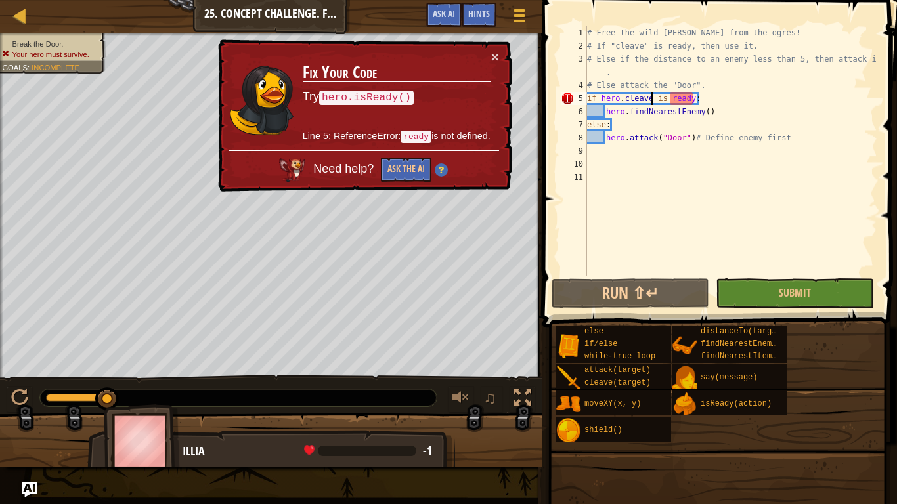
click at [653, 99] on div "# Free the wild [PERSON_NAME] from the ogres! # If "cleave" is ready, then use …" at bounding box center [730, 164] width 293 height 276
click at [656, 101] on div "# Free the wild [PERSON_NAME] from the ogres! # If "cleave" is ready, then use …" at bounding box center [730, 164] width 293 height 276
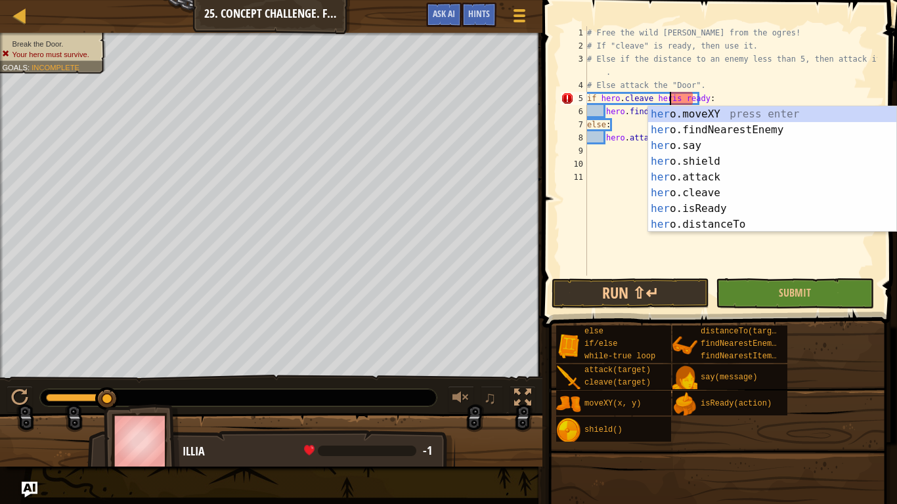
scroll to position [6, 12]
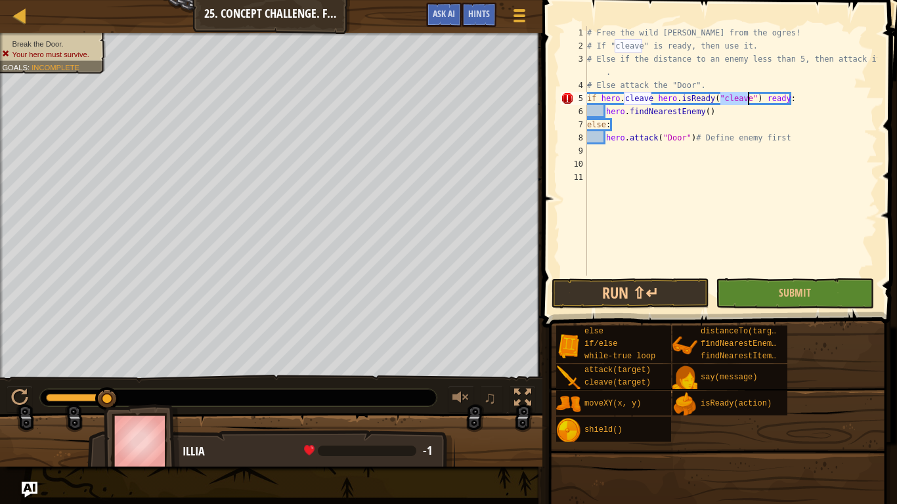
click at [784, 92] on div "# Free the wild [PERSON_NAME] from the ogres! # If "cleave" is ready, then use …" at bounding box center [730, 164] width 293 height 276
click at [652, 97] on div "# Free the wild [PERSON_NAME] from the ogres! # If "cleave" is ready, then use …" at bounding box center [730, 164] width 293 height 276
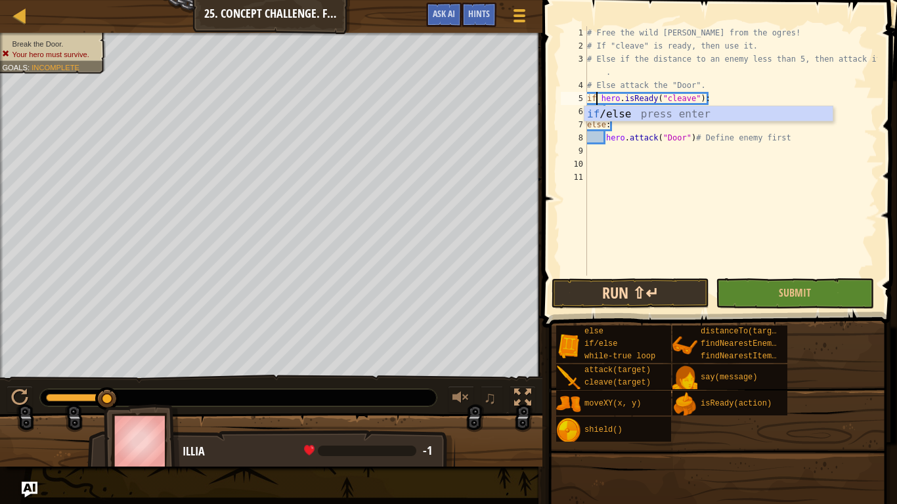
type textarea "if hero.isReady("cleave"):"
click at [659, 287] on button "Run ⇧↵" at bounding box center [630, 293] width 158 height 30
